Goal: Book appointment/travel/reservation

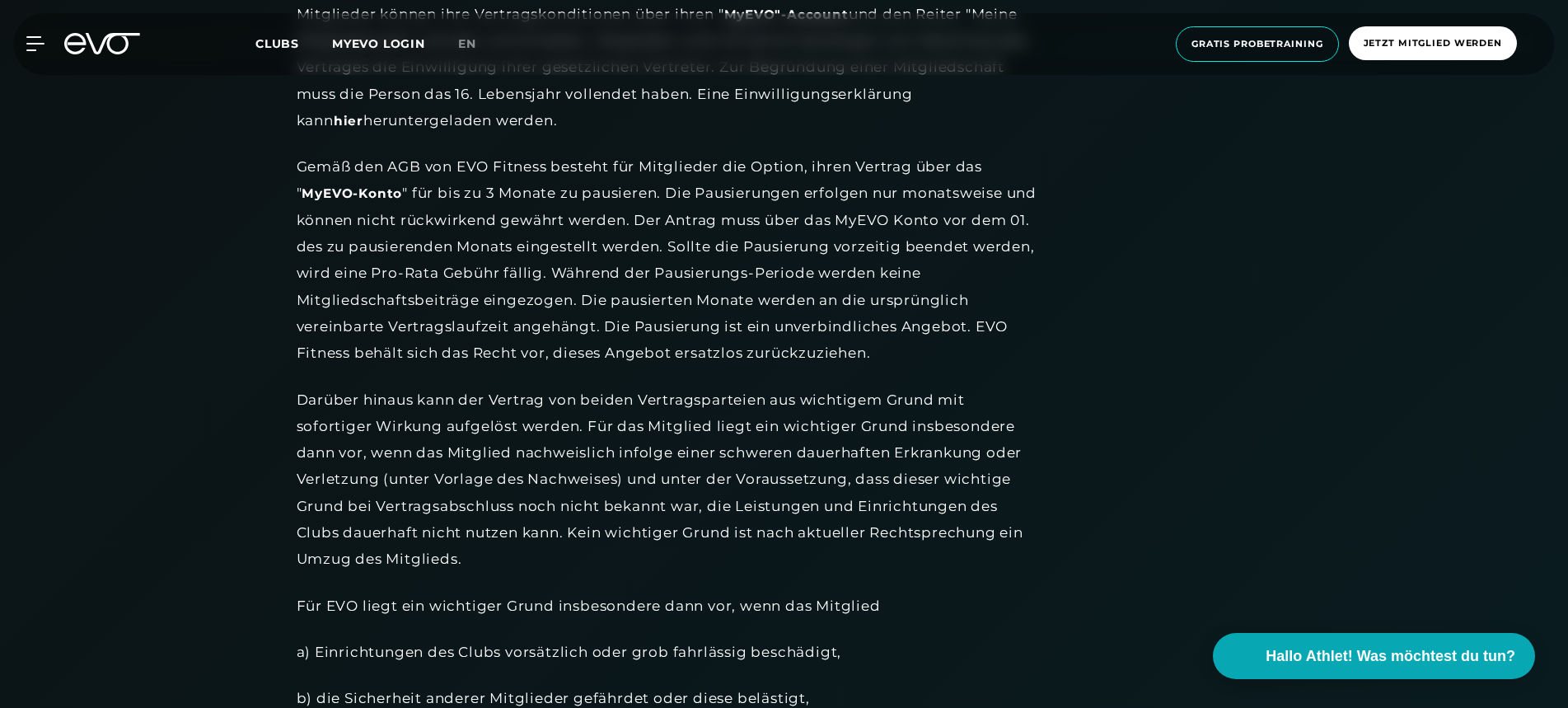
scroll to position [33, 0]
click at [104, 61] on div "MyEVO Login Über EVO Mitgliedschaften Probetraining TAGESPASS EVO Studios [GEOG…" at bounding box center [784, 44] width 1562 height 61
click at [104, 49] on icon at bounding box center [102, 43] width 76 height 22
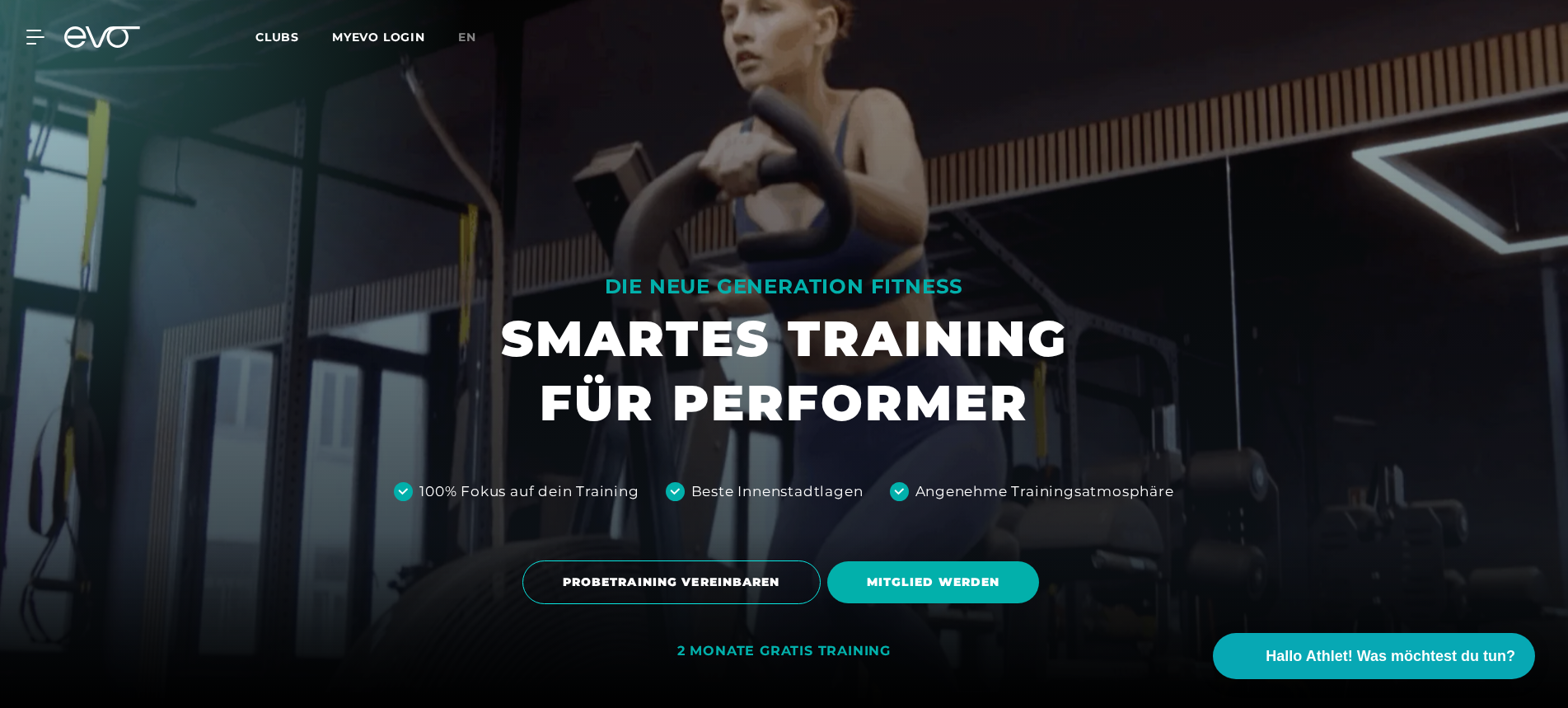
click at [104, 41] on icon at bounding box center [102, 37] width 76 height 22
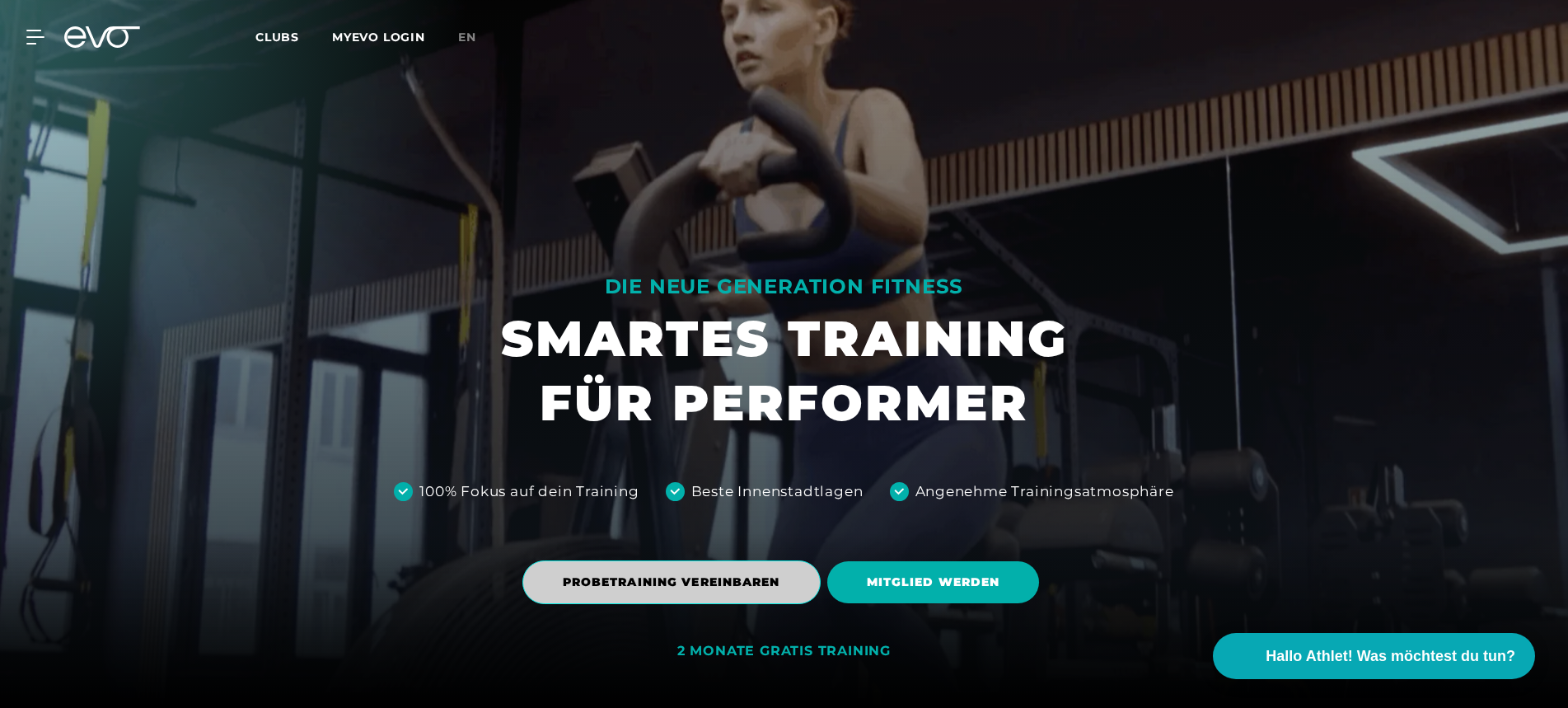
click at [653, 580] on span "PROBETRAINING VEREINBAREN" at bounding box center [671, 582] width 218 height 17
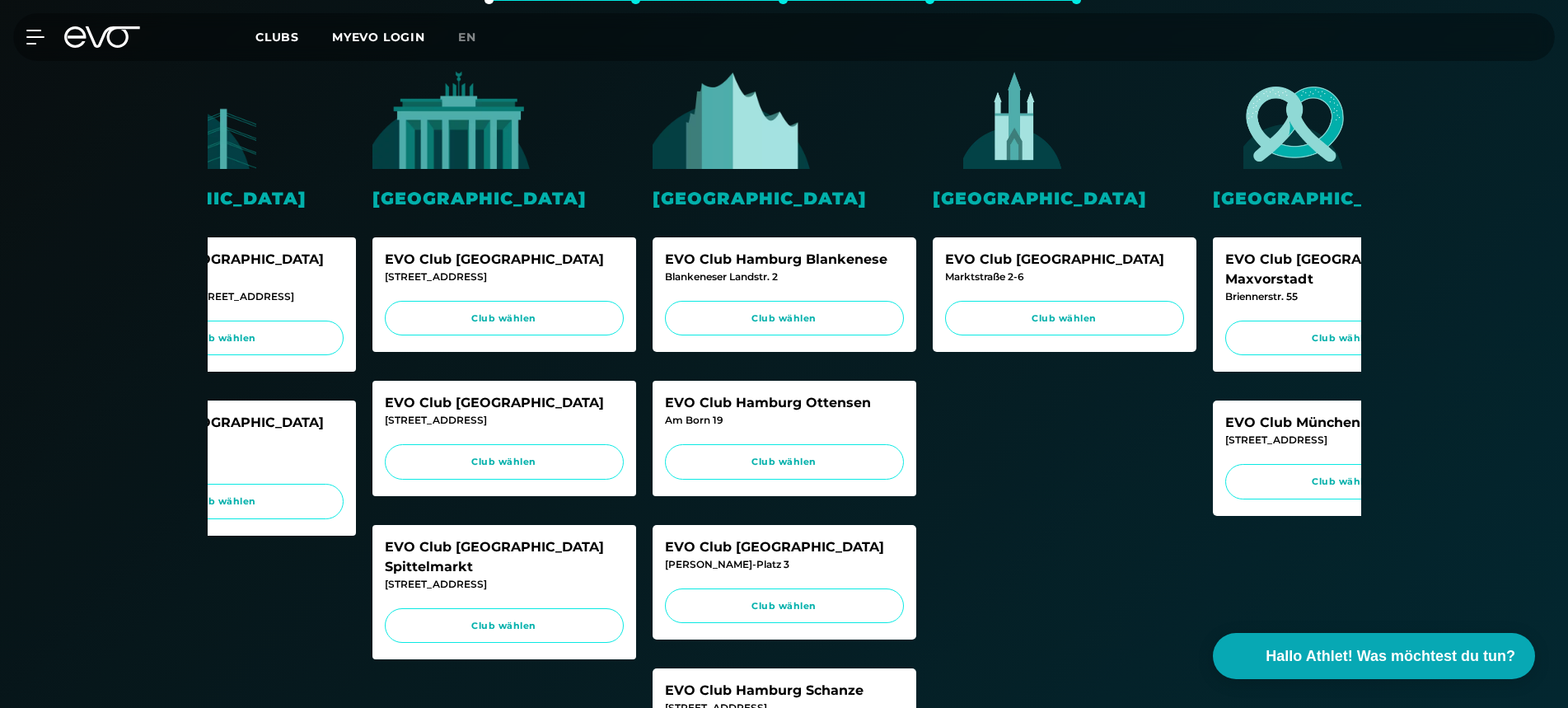
scroll to position [663, 0]
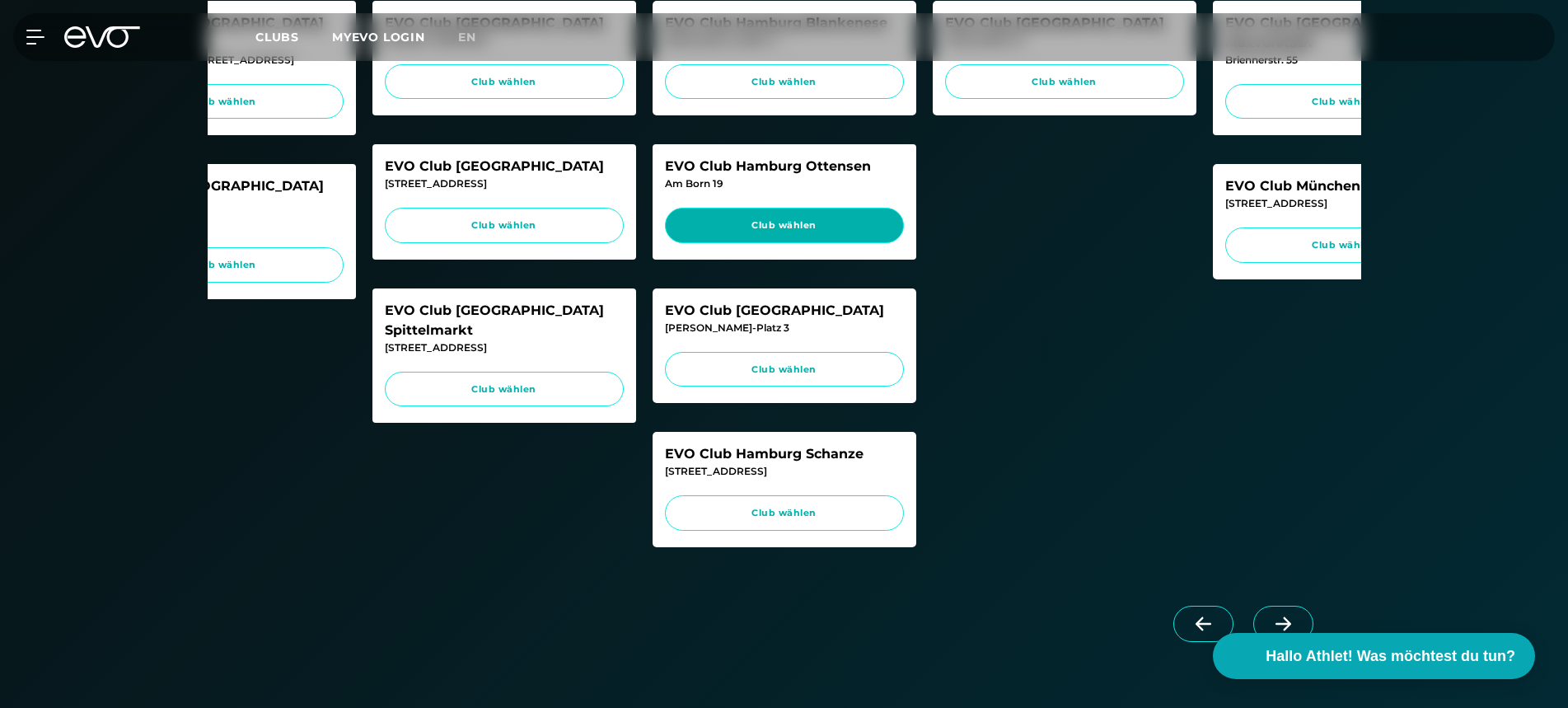
click at [769, 224] on span "Club wählen" at bounding box center [785, 226] width 208 height 14
click at [73, 46] on icon at bounding box center [75, 37] width 22 height 22
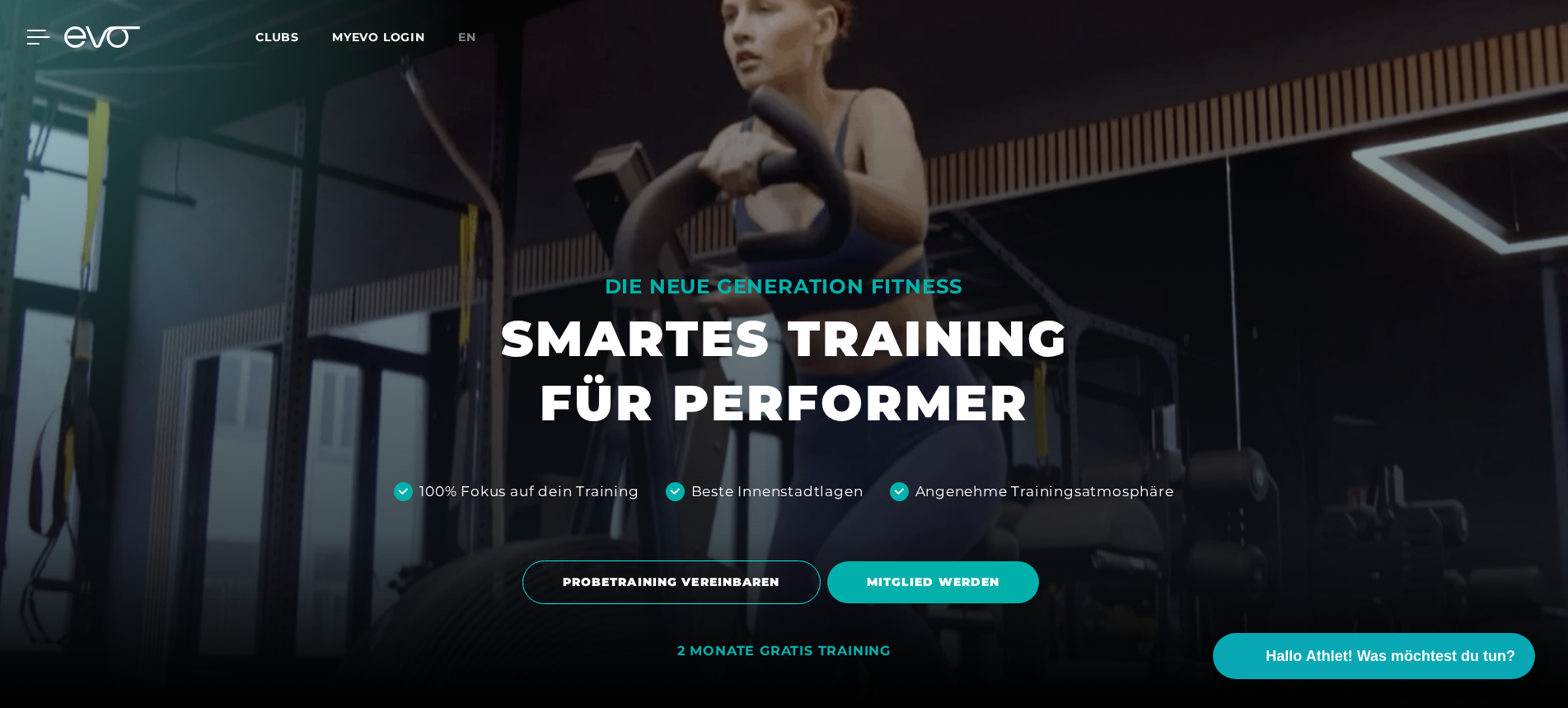
click at [37, 43] on icon at bounding box center [39, 37] width 23 height 14
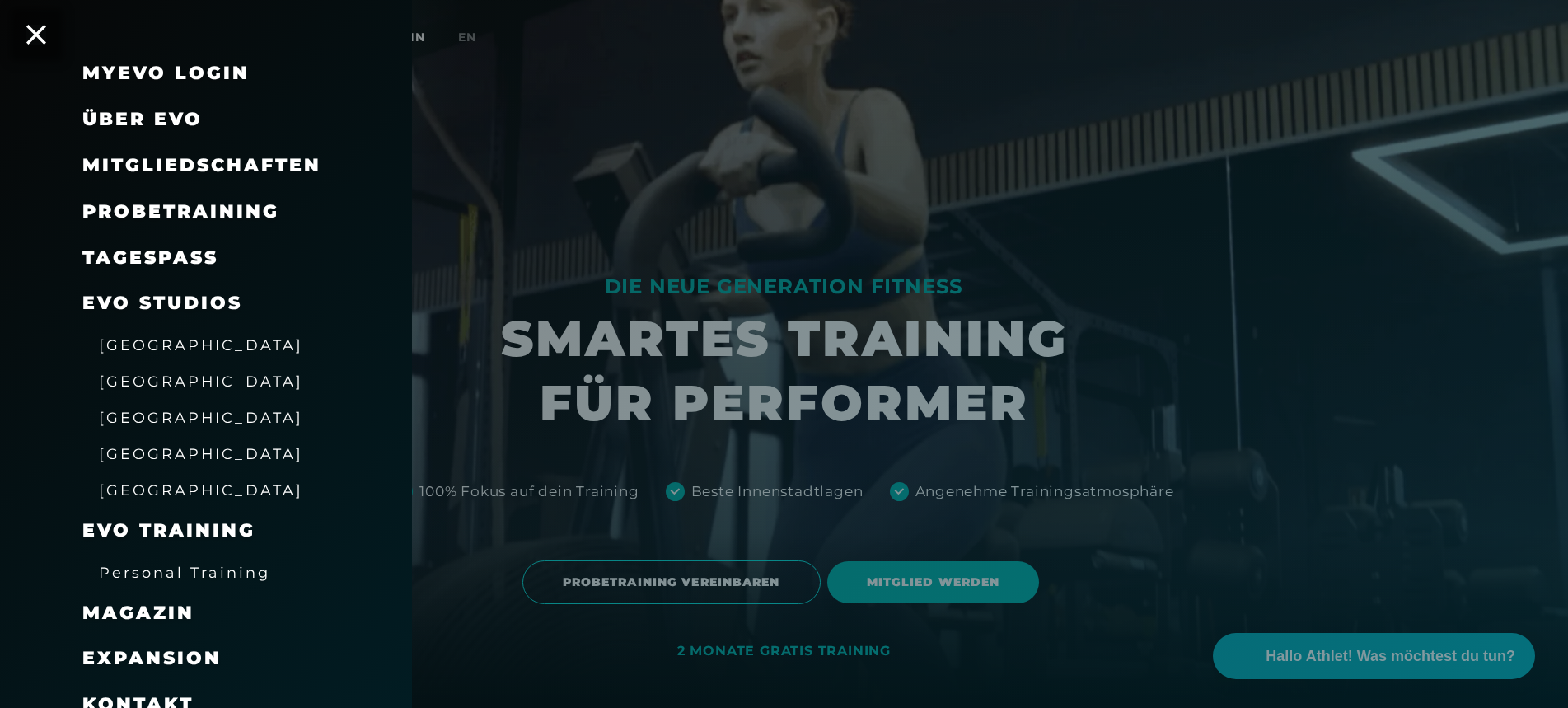
click at [195, 260] on link "TAGESPASS" at bounding box center [150, 257] width 136 height 23
click at [42, 36] on icon at bounding box center [36, 34] width 22 height 22
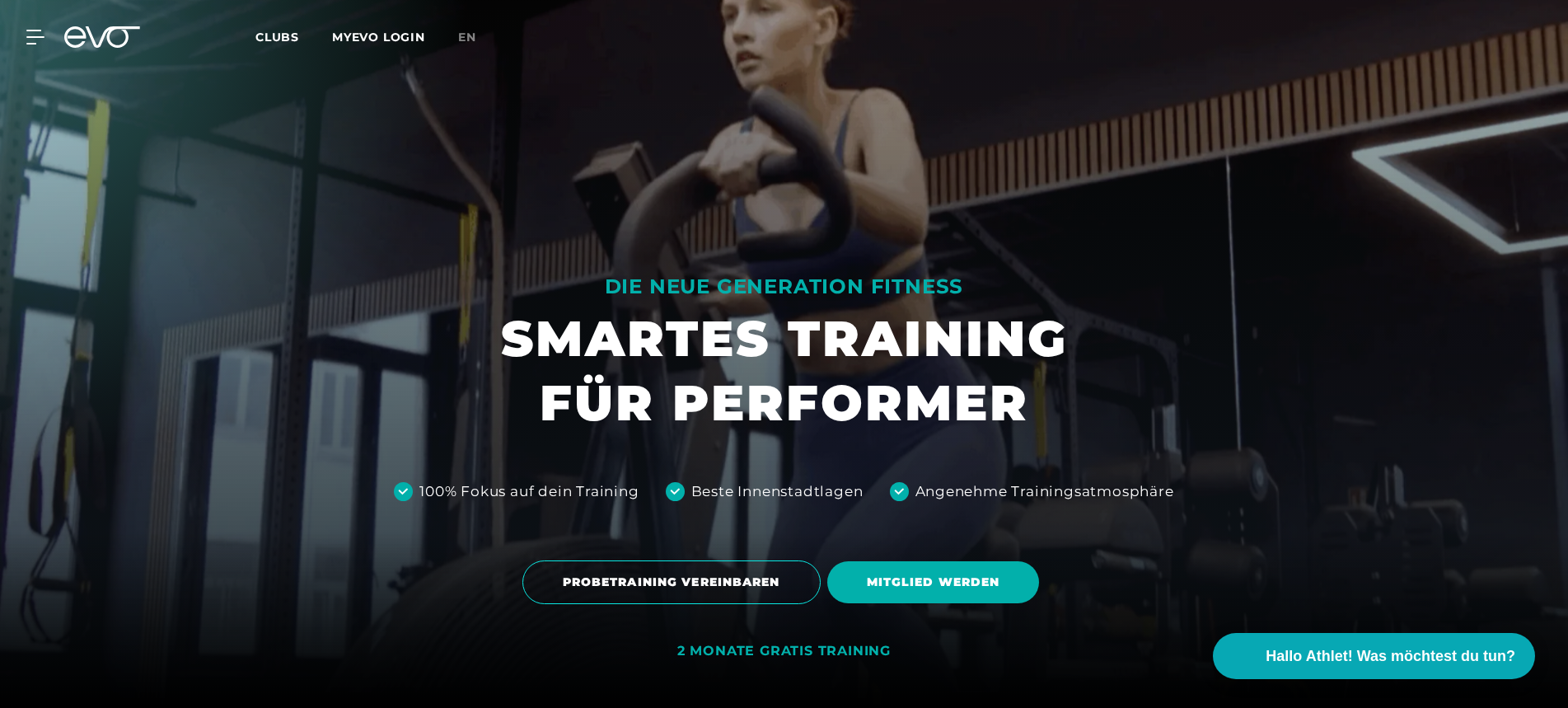
click at [696, 166] on div at bounding box center [784, 354] width 1568 height 708
